Goal: Information Seeking & Learning: Compare options

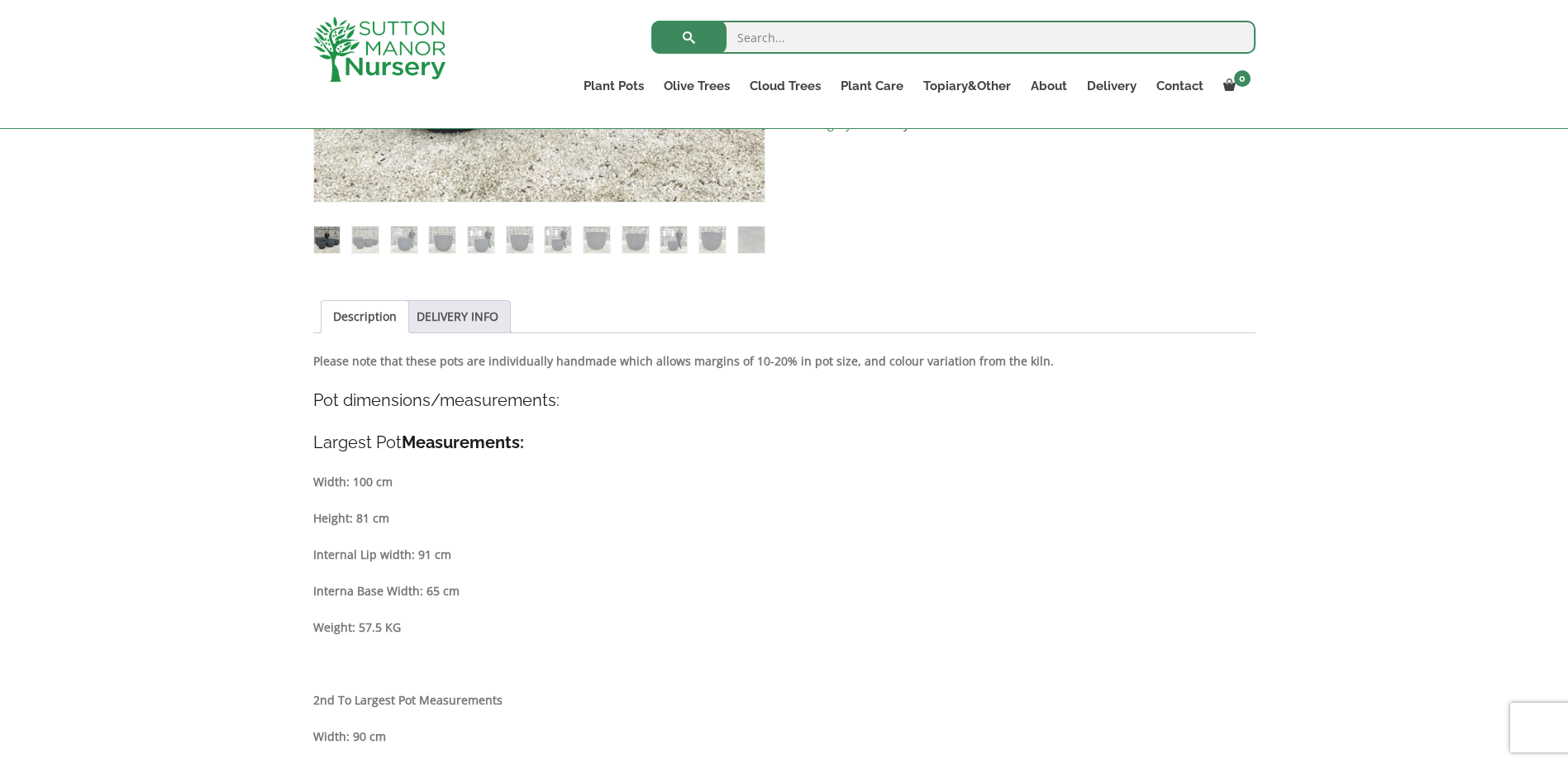
scroll to position [301, 0]
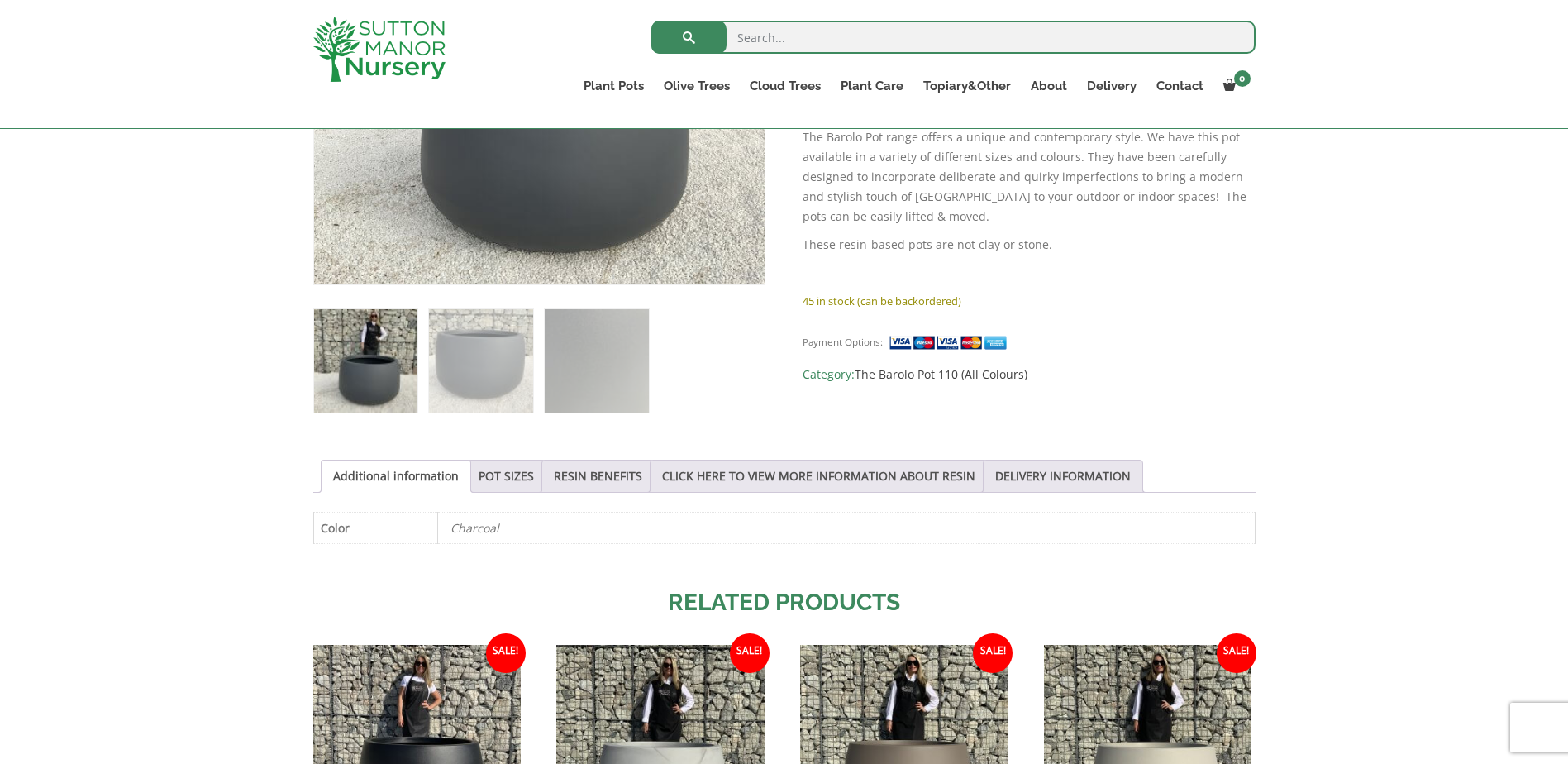
scroll to position [384, 0]
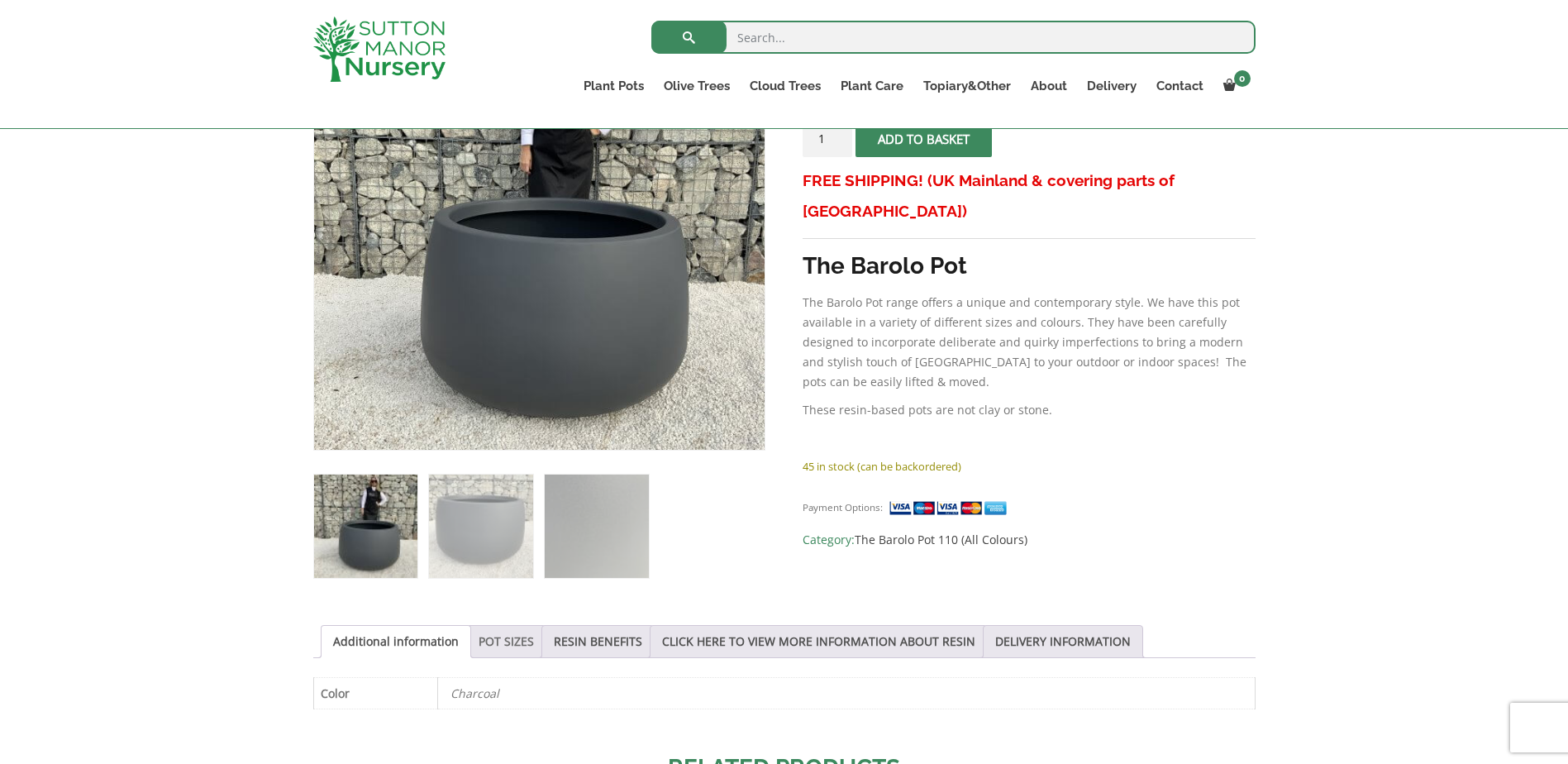
click at [505, 644] on link "POT SIZES" at bounding box center [506, 641] width 55 height 31
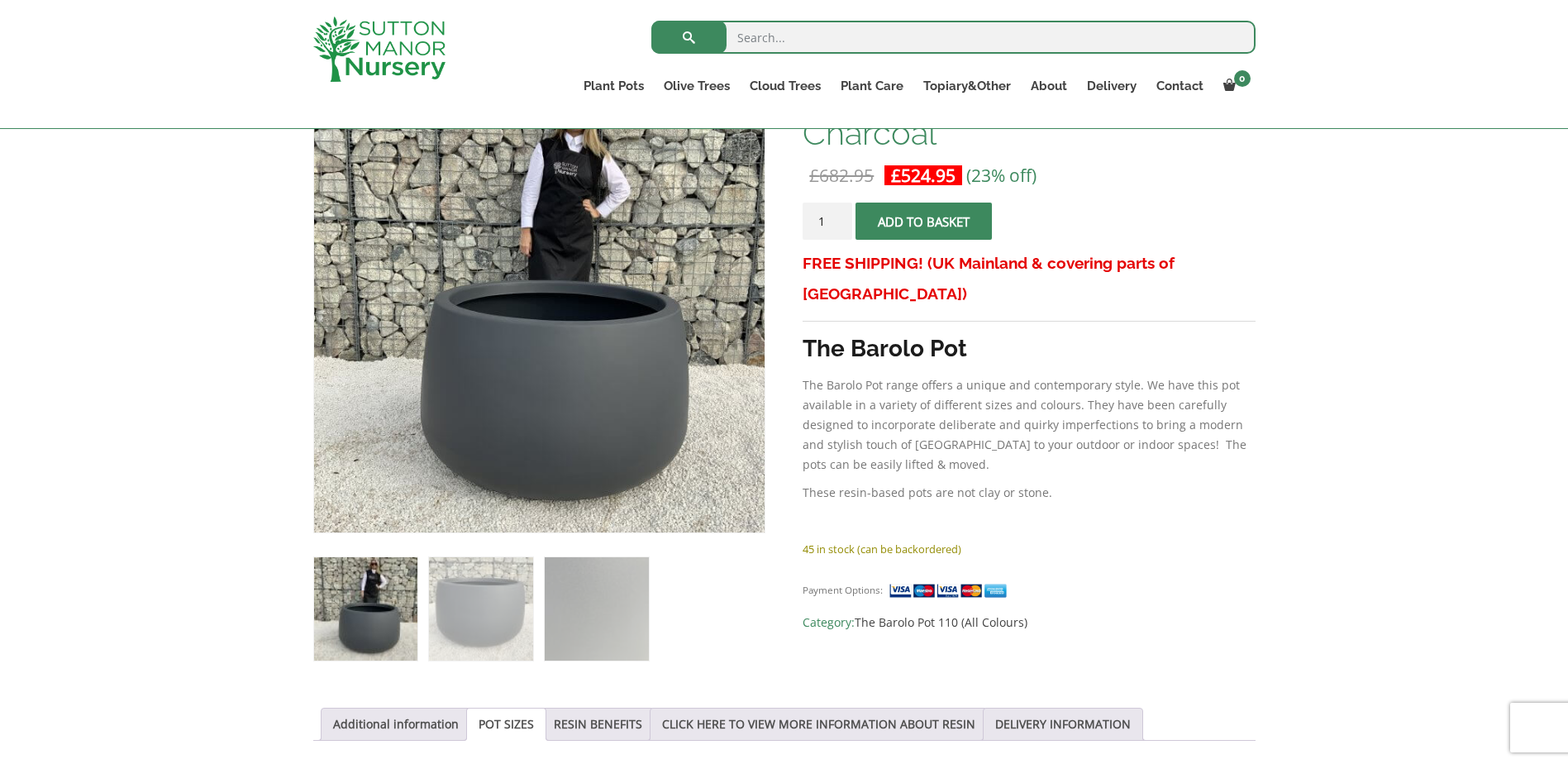
scroll to position [218, 0]
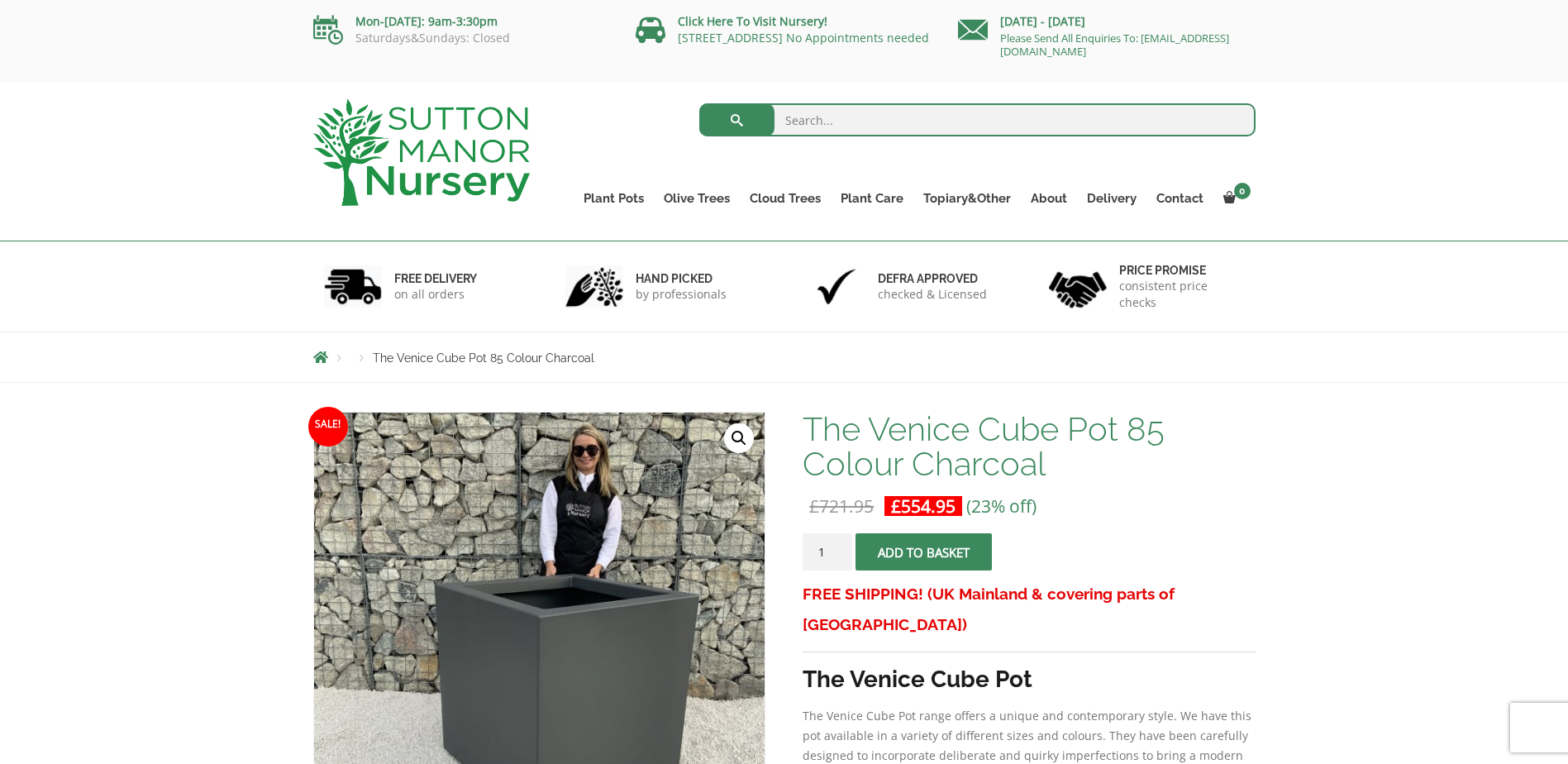
scroll to position [166, 0]
